Goal: Task Accomplishment & Management: Manage account settings

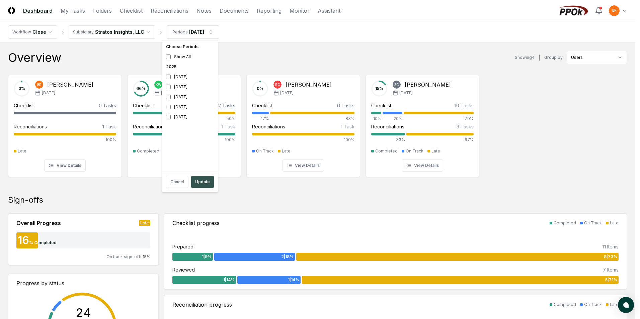
click at [202, 181] on button "Update" at bounding box center [202, 182] width 23 height 12
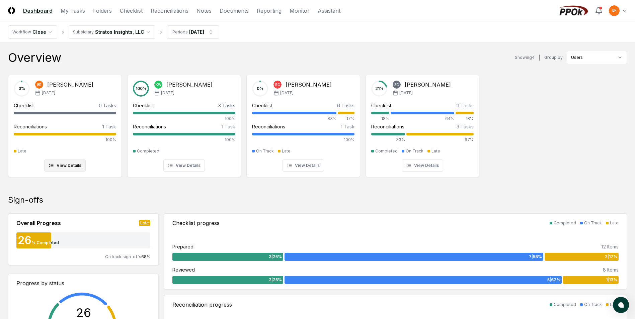
click at [74, 133] on div at bounding box center [65, 134] width 102 height 3
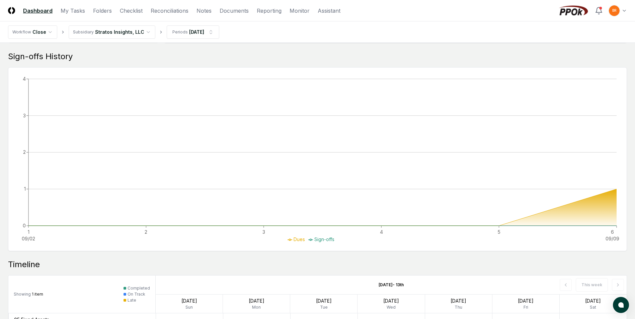
scroll to position [264, 0]
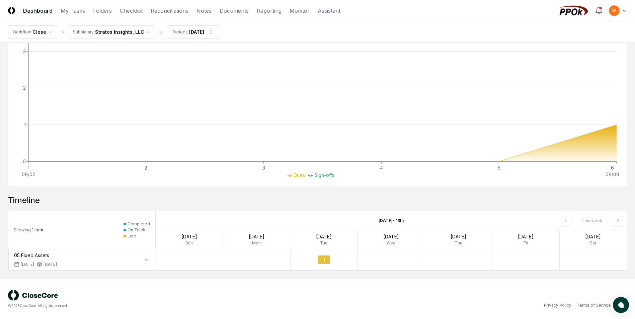
click at [323, 261] on div "1" at bounding box center [324, 260] width 12 height 9
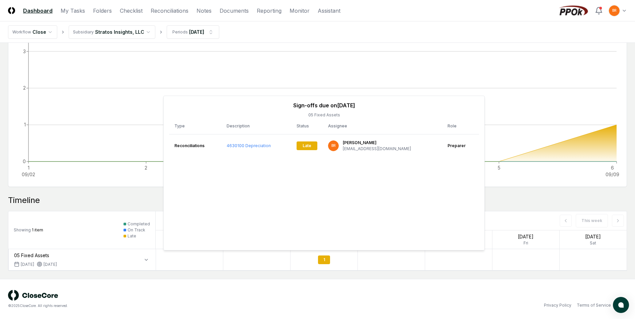
click at [481, 307] on div "Privacy Policy Terms of Service" at bounding box center [473, 306] width 310 height 6
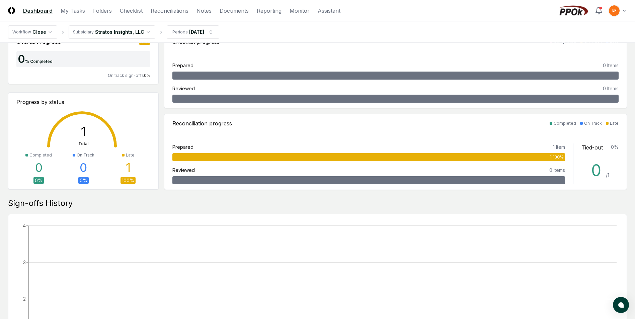
scroll to position [0, 0]
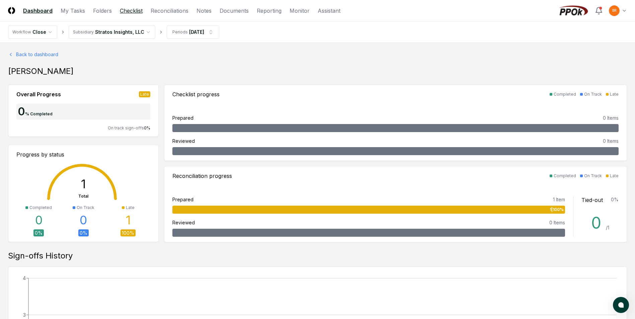
click at [133, 12] on link "Checklist" at bounding box center [131, 11] width 23 height 8
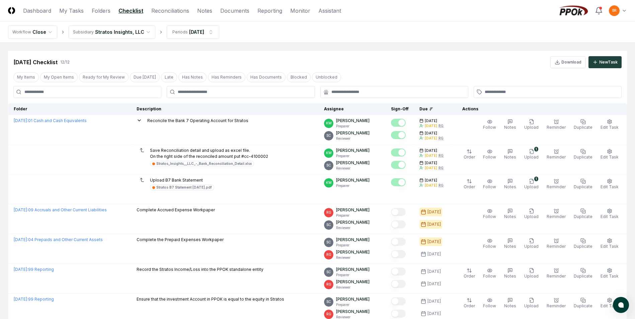
click at [138, 32] on html "CloseCore Dashboard My Tasks Folders Checklist Reconciliations Notes Documents …" at bounding box center [317, 260] width 635 height 521
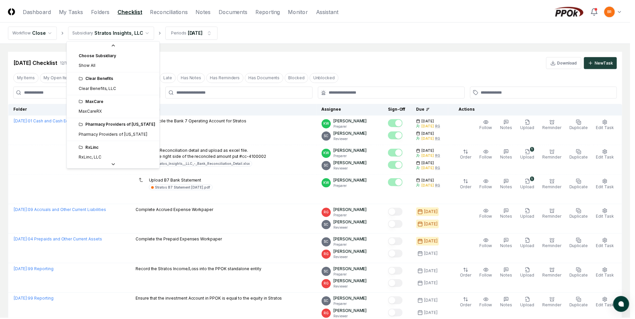
scroll to position [25, 0]
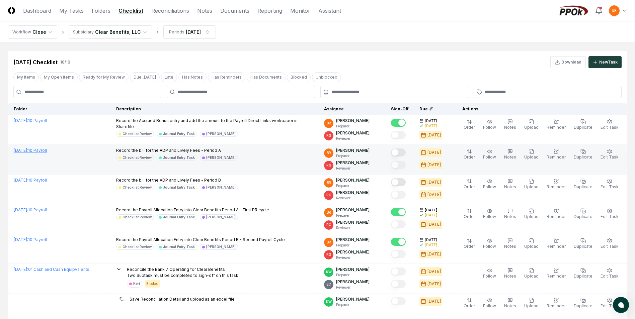
click at [47, 149] on link "August 2025 : 10 Payroll" at bounding box center [30, 150] width 33 height 5
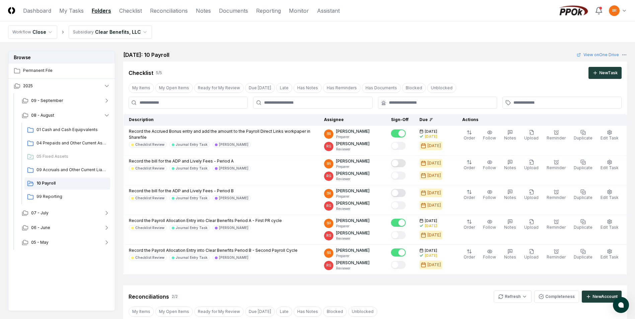
click at [367, 35] on nav "Workflow Close Subsidiary Clear Benefits, LLC" at bounding box center [317, 31] width 635 height 21
click at [204, 12] on link "Notes" at bounding box center [203, 11] width 15 height 8
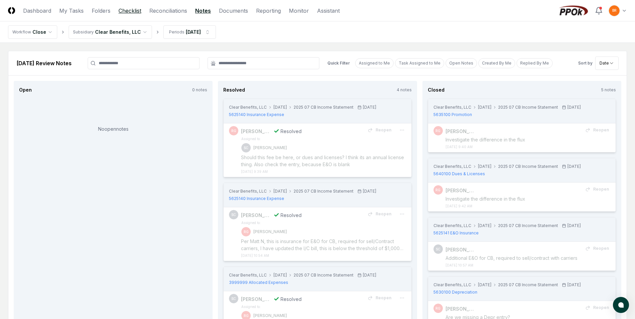
click at [130, 11] on link "Checklist" at bounding box center [130, 11] width 23 height 8
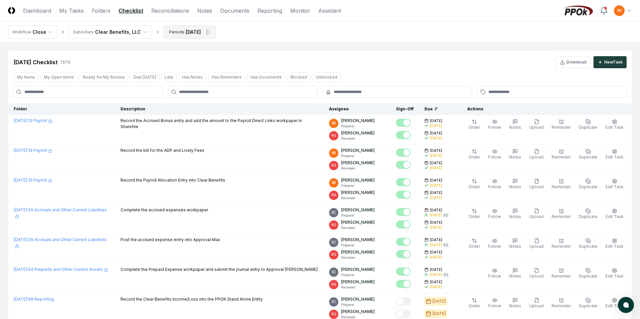
click at [208, 33] on html "CloseCore Dashboard My Tasks Folders Checklist Reconciliations Notes Documents …" at bounding box center [320, 275] width 640 height 551
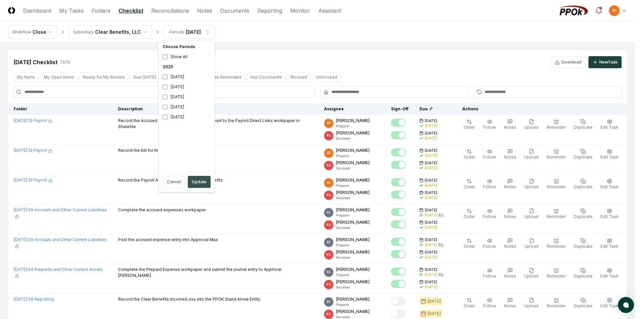
click at [204, 186] on button "Update" at bounding box center [199, 182] width 23 height 12
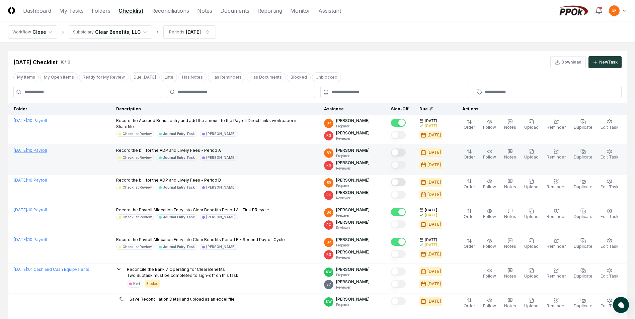
click at [47, 151] on link "August 2025 : 10 Payroll" at bounding box center [30, 150] width 33 height 5
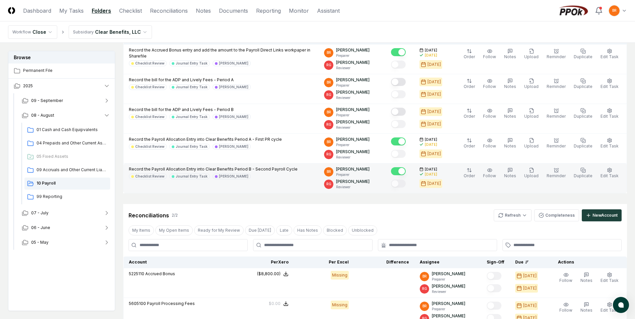
scroll to position [201, 0]
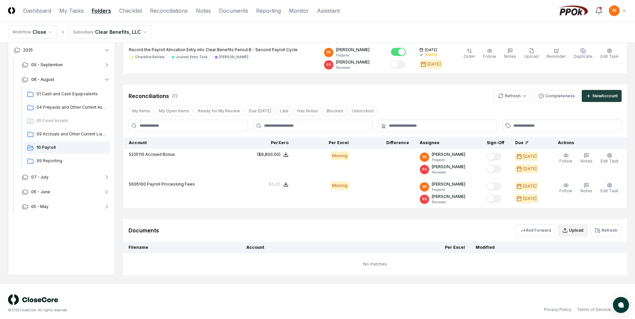
click at [496, 230] on button "Upload" at bounding box center [573, 231] width 30 height 12
click at [496, 268] on input "file" at bounding box center [574, 269] width 96 height 12
click at [496, 269] on input "file" at bounding box center [574, 269] width 96 height 12
type input "**********"
click at [496, 288] on button "Upload" at bounding box center [609, 287] width 25 height 13
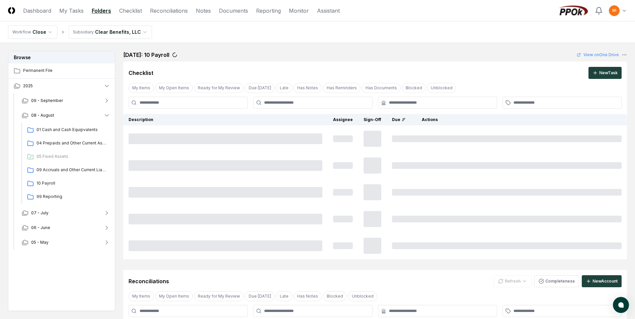
scroll to position [201, 0]
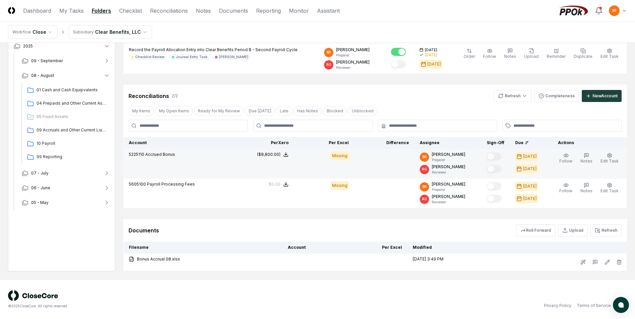
click at [344, 156] on div "Missing" at bounding box center [340, 156] width 18 height 9
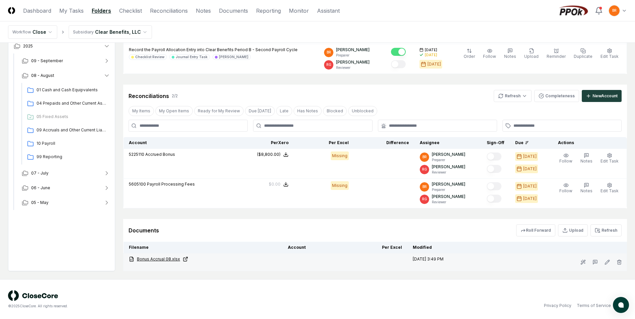
click at [158, 258] on link "Bonus Accrual 08.xlsx" at bounding box center [203, 260] width 148 height 6
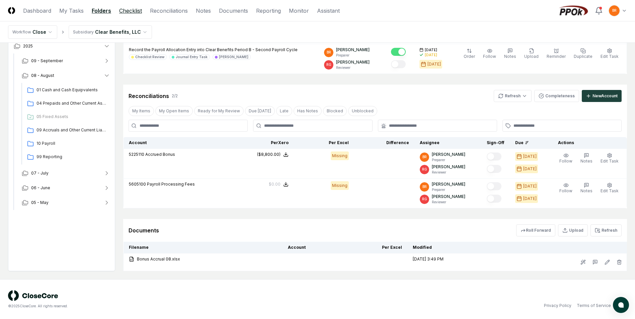
click at [131, 11] on link "Checklist" at bounding box center [130, 11] width 23 height 8
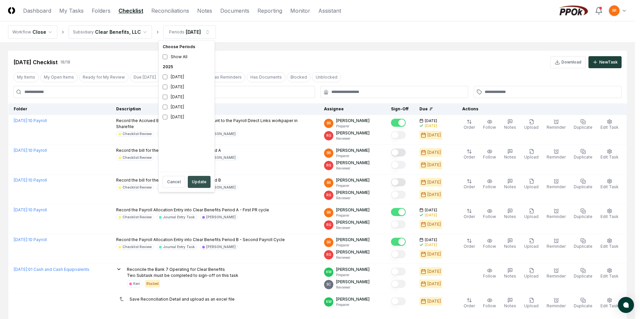
click at [200, 184] on button "Update" at bounding box center [199, 182] width 23 height 12
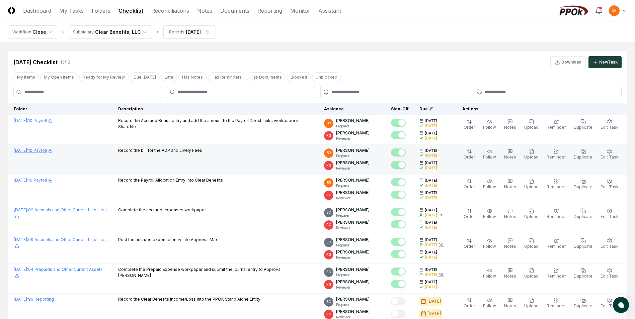
click at [41, 151] on link "[DATE] : 10 Payroll" at bounding box center [33, 150] width 39 height 5
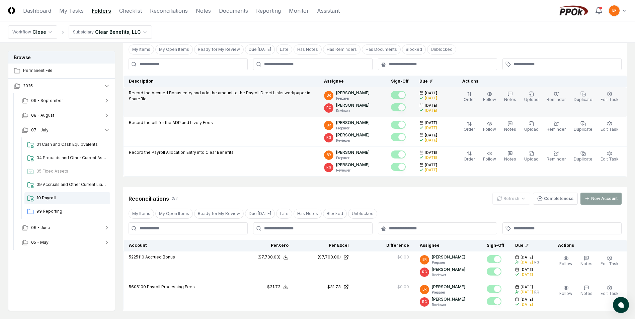
scroll to position [167, 0]
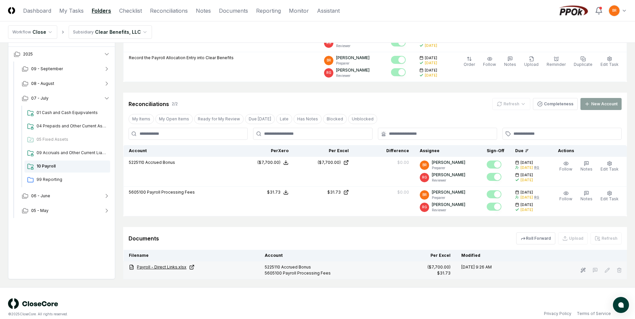
click at [171, 268] on link "Payroll - Direct Links.xlsx" at bounding box center [191, 268] width 125 height 6
